Goal: Transaction & Acquisition: Download file/media

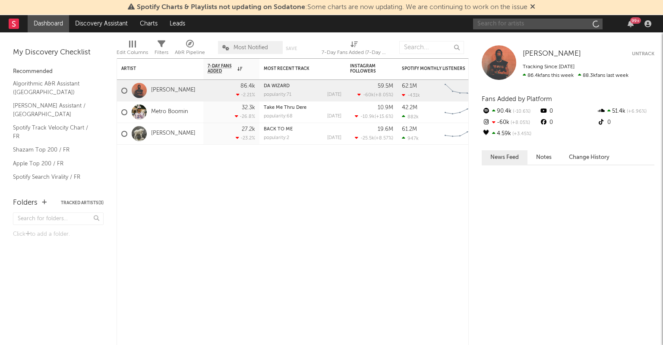
click at [540, 22] on input "text" at bounding box center [537, 24] width 129 height 11
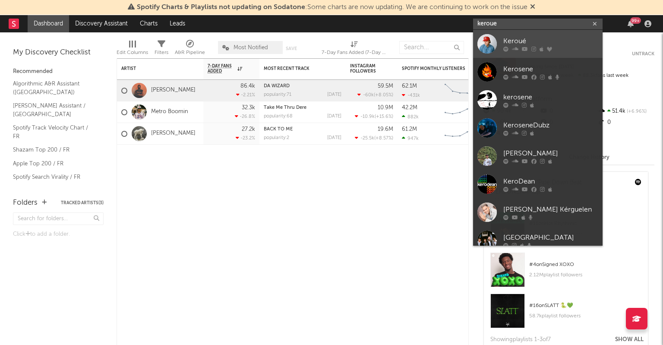
type input "keroue"
click at [521, 44] on div "Keroué" at bounding box center [550, 41] width 95 height 10
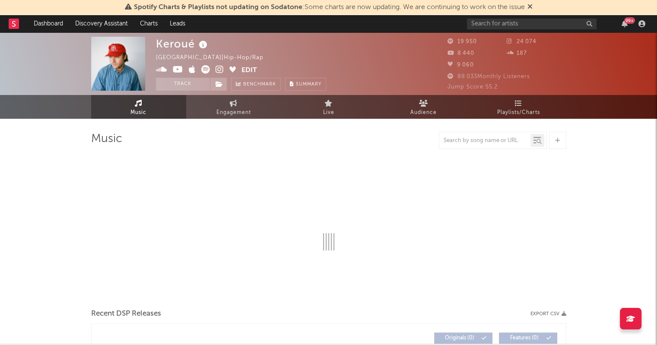
select select "6m"
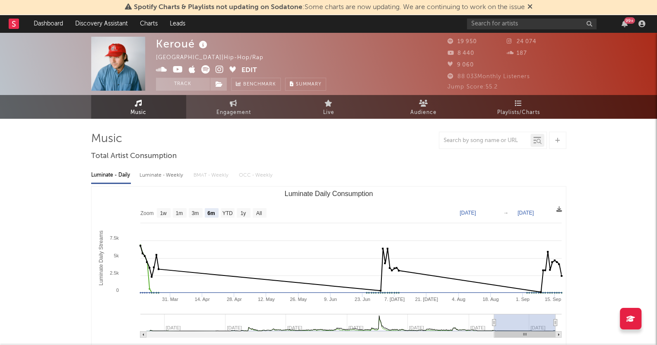
click at [155, 170] on div "Luminate - Weekly" at bounding box center [161, 175] width 45 height 15
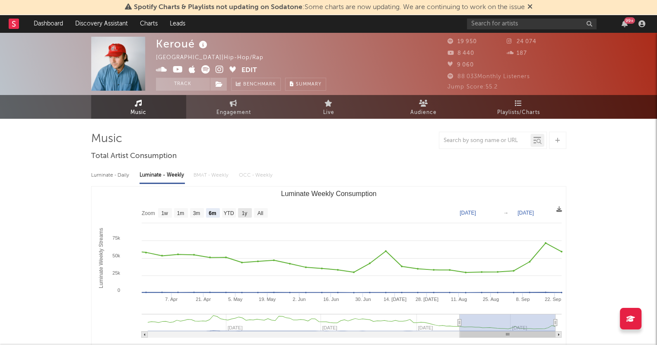
click at [242, 212] on text "1y" at bounding box center [244, 213] width 6 height 6
select select "1y"
type input "[DATE]"
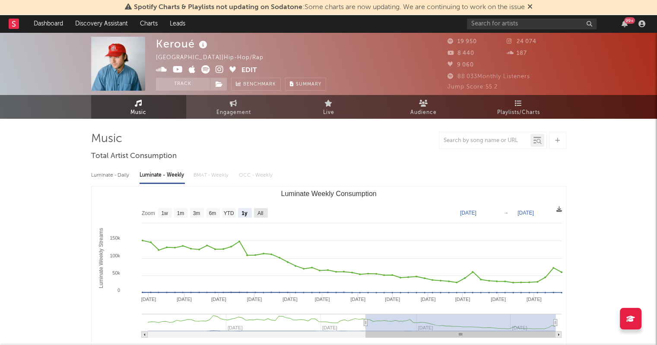
click at [261, 213] on text "All" at bounding box center [260, 213] width 6 height 6
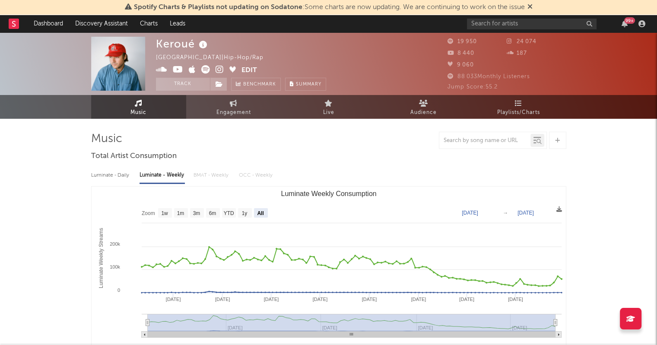
select select "All"
type input "[DATE]"
click at [558, 211] on icon at bounding box center [559, 209] width 6 height 6
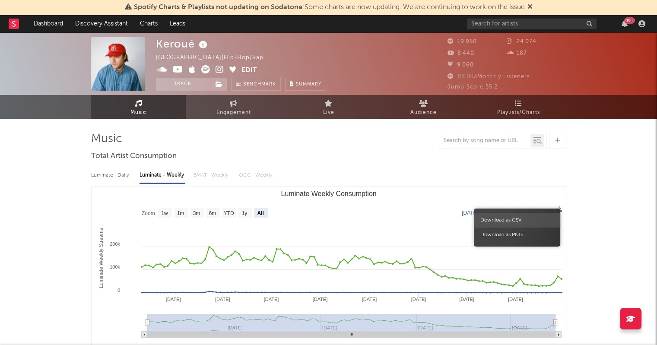
click at [527, 219] on span "Download as CSV" at bounding box center [517, 220] width 86 height 15
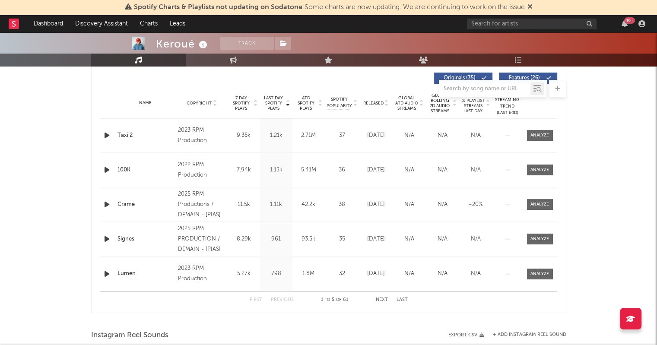
scroll to position [341, 0]
